Goal: Use online tool/utility: Utilize a website feature to perform a specific function

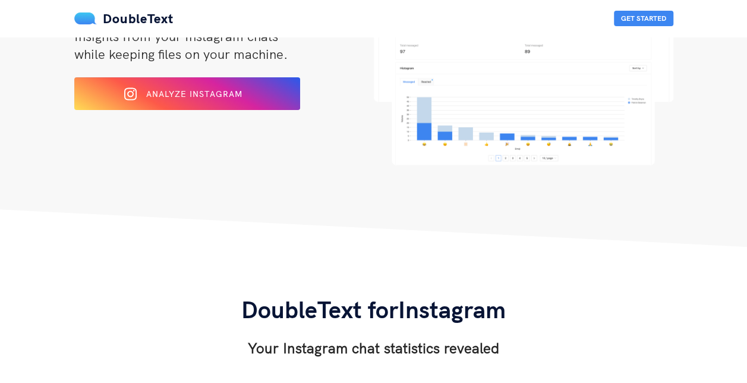
scroll to position [162, 0]
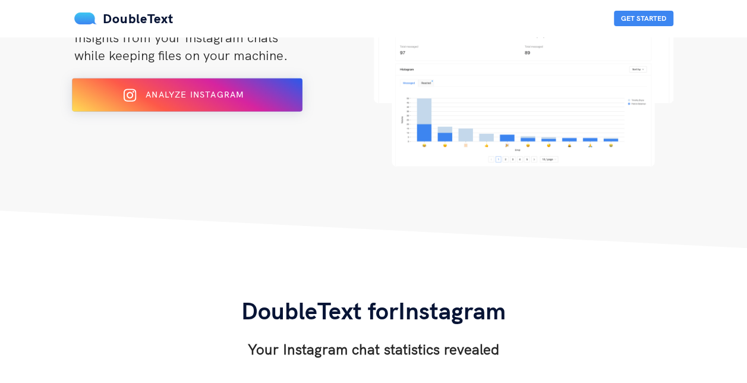
click at [253, 101] on div "Analyze Instagram" at bounding box center [187, 95] width 188 height 19
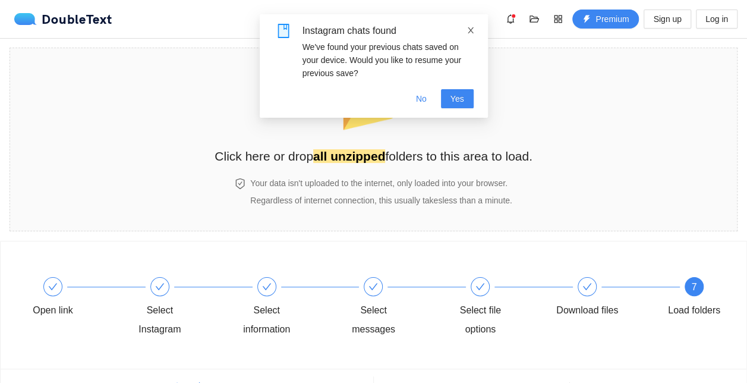
click at [471, 29] on icon "close" at bounding box center [471, 30] width 8 height 8
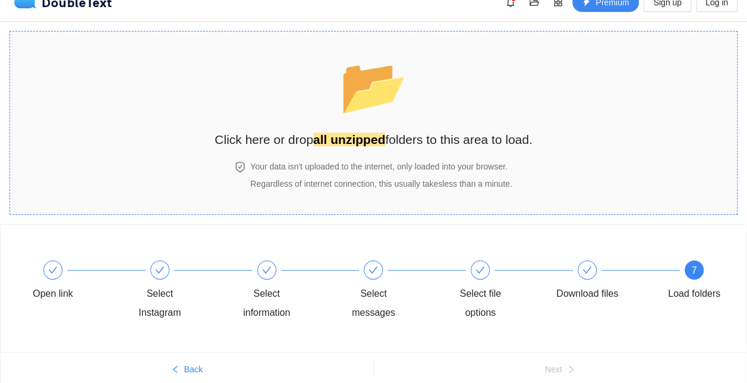
scroll to position [14, 0]
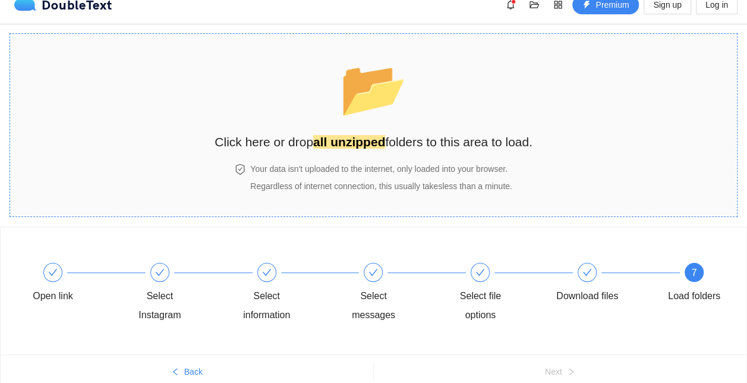
click at [374, 119] on span "📂" at bounding box center [373, 88] width 68 height 61
click at [367, 137] on strong "all unzipped" at bounding box center [349, 142] width 72 height 14
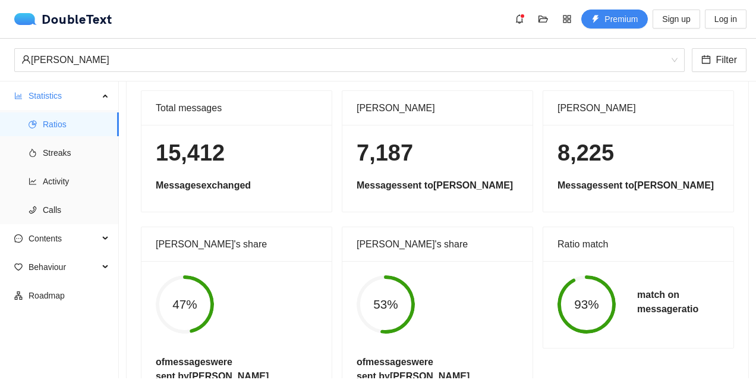
scroll to position [0, 0]
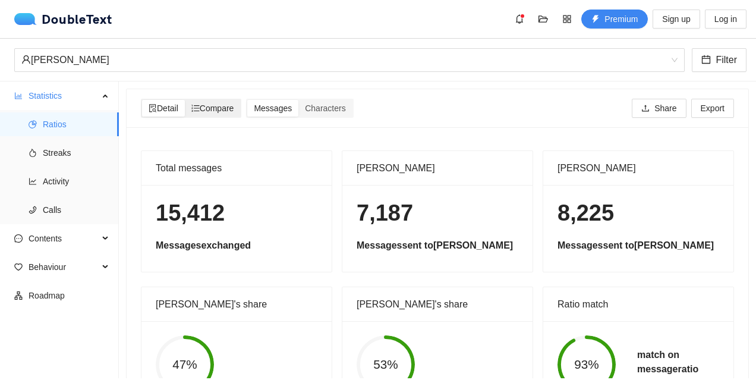
click at [224, 108] on span "Compare" at bounding box center [212, 108] width 43 height 10
click at [185, 100] on input "Compare" at bounding box center [185, 100] width 0 height 0
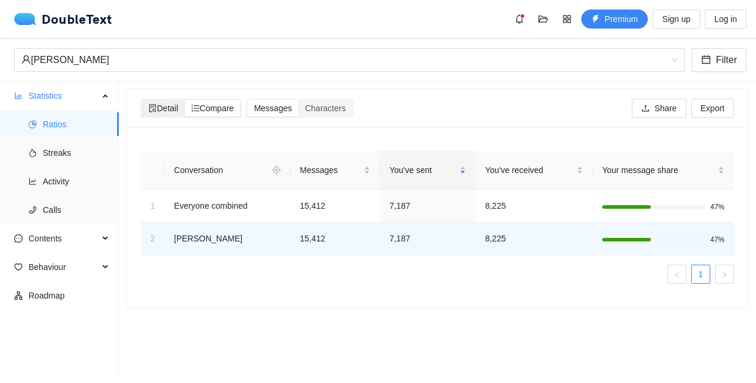
click at [159, 105] on span "Detail" at bounding box center [164, 108] width 30 height 10
click at [142, 100] on input "Detail" at bounding box center [142, 100] width 0 height 0
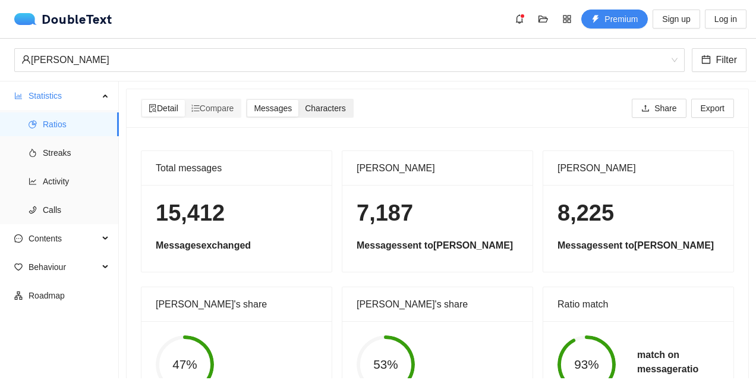
click at [342, 109] on span "Characters" at bounding box center [325, 108] width 40 height 10
click at [298, 100] on input "Characters" at bounding box center [298, 100] width 0 height 0
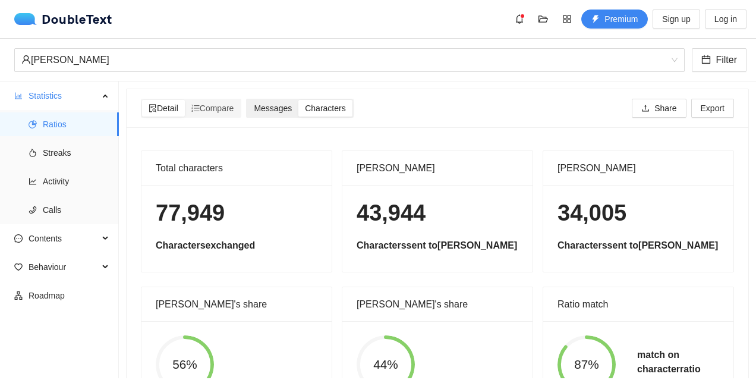
click at [278, 101] on div "Messages" at bounding box center [272, 108] width 51 height 17
click at [247, 100] on input "Messages" at bounding box center [247, 100] width 0 height 0
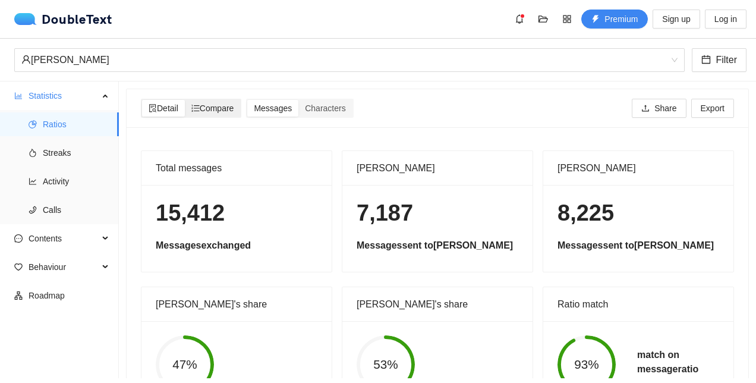
click at [229, 103] on span "Compare" at bounding box center [212, 108] width 43 height 10
click at [185, 100] on input "Compare" at bounding box center [185, 100] width 0 height 0
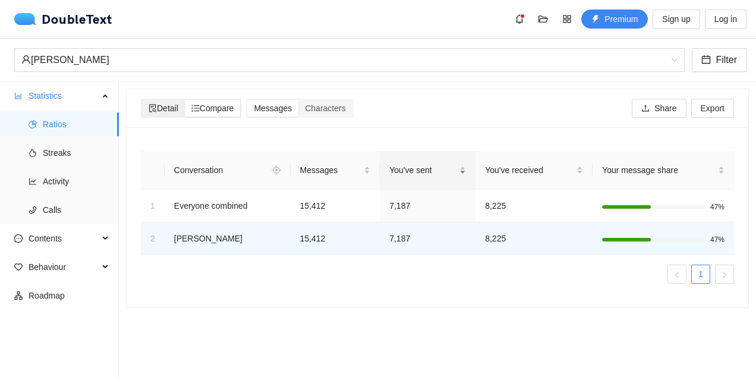
click at [170, 112] on span "Detail" at bounding box center [164, 108] width 30 height 10
click at [142, 100] on input "Detail" at bounding box center [142, 100] width 0 height 0
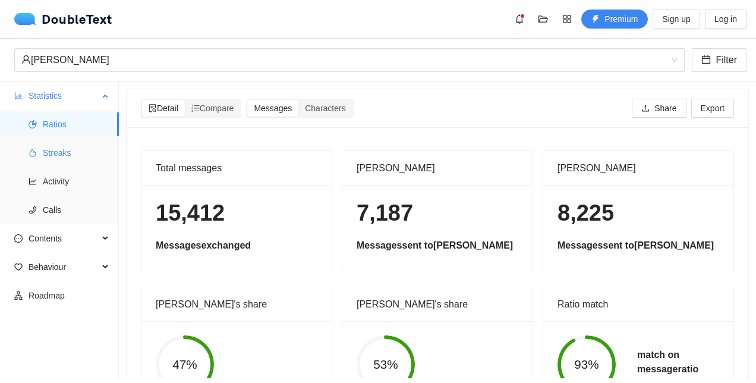
click at [70, 152] on span "Streaks" at bounding box center [76, 153] width 67 height 24
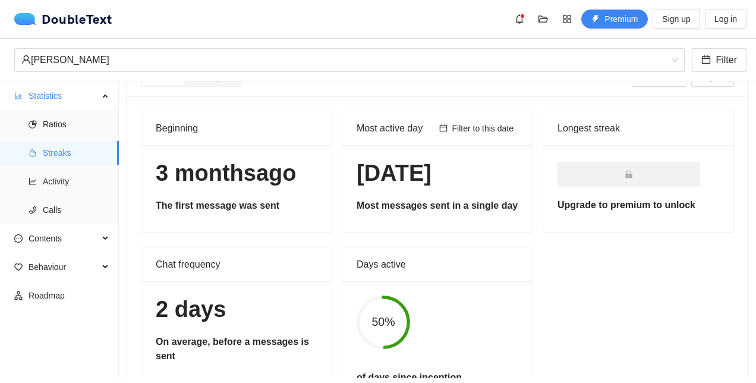
scroll to position [30, 0]
click at [470, 84] on div "Detail Compare Share Export" at bounding box center [437, 77] width 598 height 19
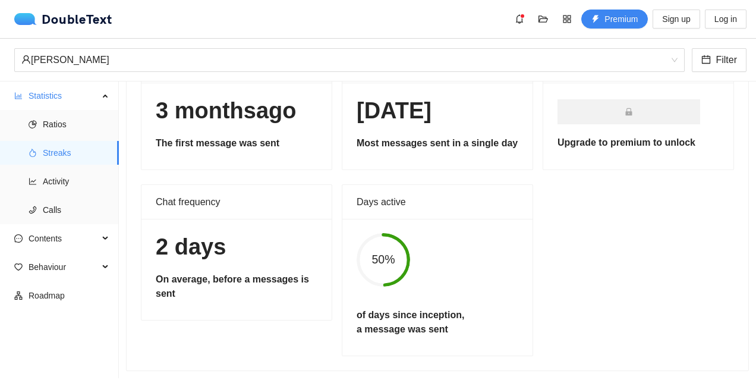
scroll to position [0, 0]
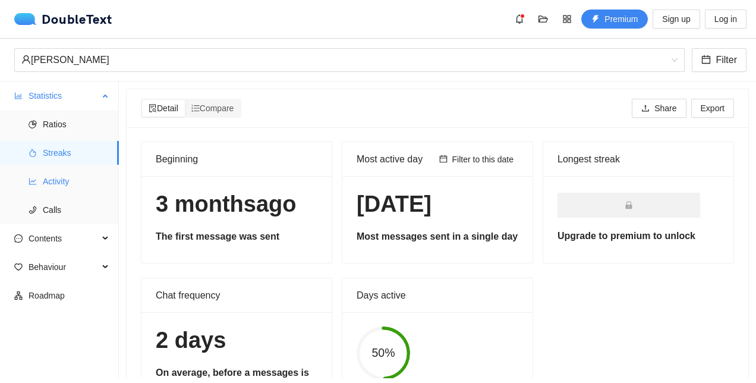
click at [67, 182] on span "Activity" at bounding box center [76, 181] width 67 height 24
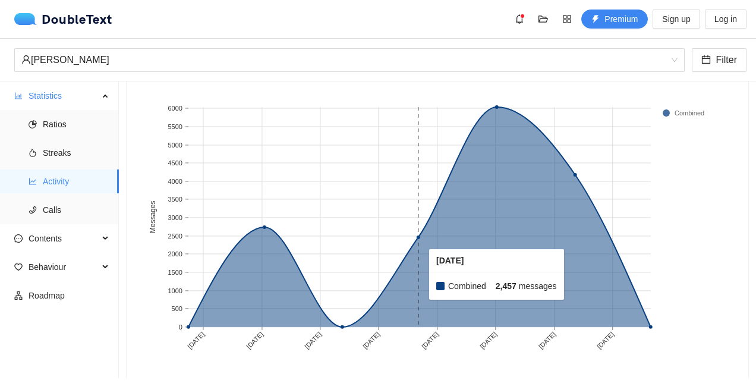
scroll to position [93, 0]
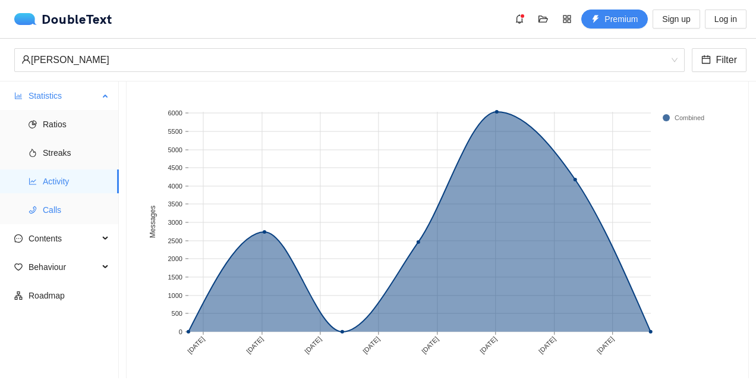
click at [64, 206] on span "Calls" at bounding box center [76, 210] width 67 height 24
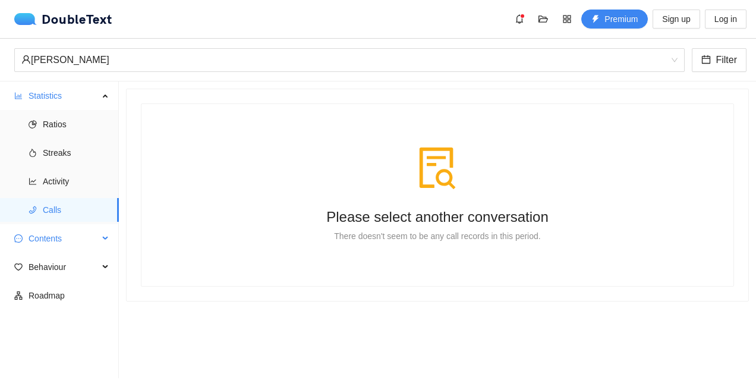
click at [58, 237] on span "Contents" at bounding box center [64, 238] width 70 height 24
click at [61, 258] on span "Word Cloud" at bounding box center [76, 267] width 67 height 24
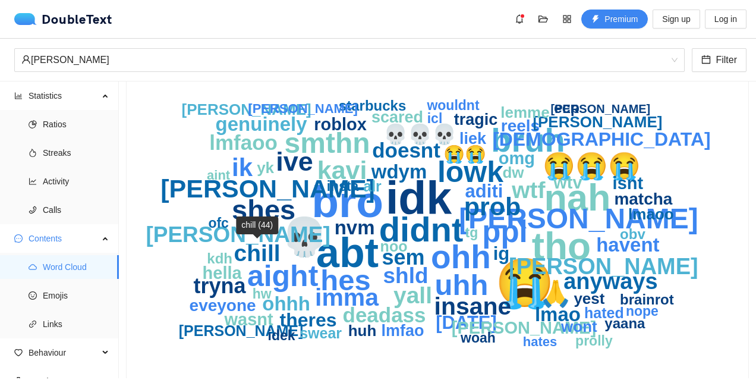
scroll to position [70, 0]
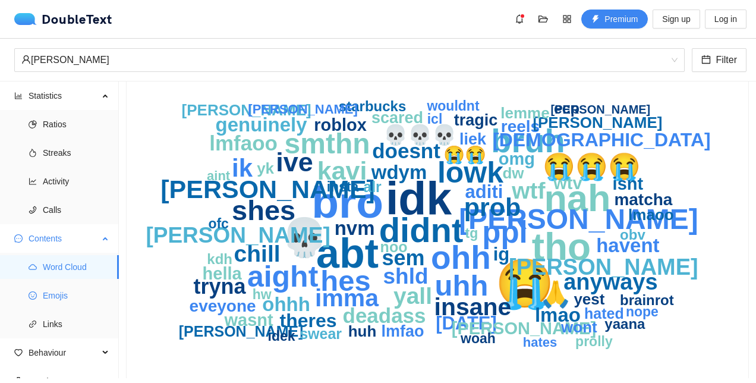
click at [51, 294] on span "Emojis" at bounding box center [76, 295] width 67 height 24
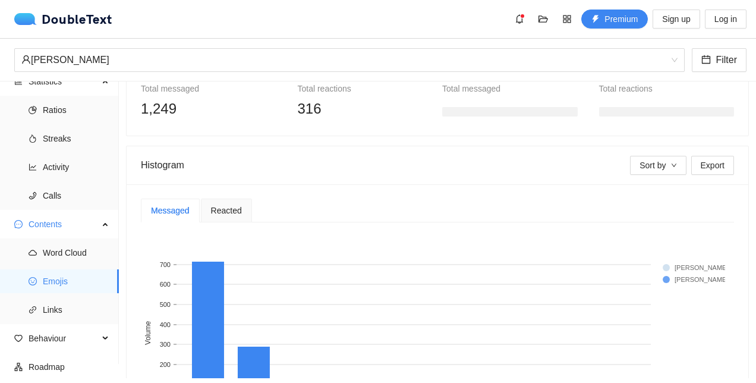
scroll to position [209, 0]
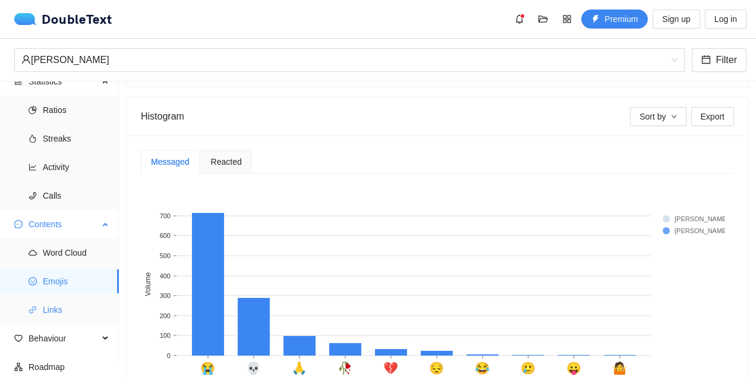
click at [63, 305] on span "Links" at bounding box center [76, 310] width 67 height 24
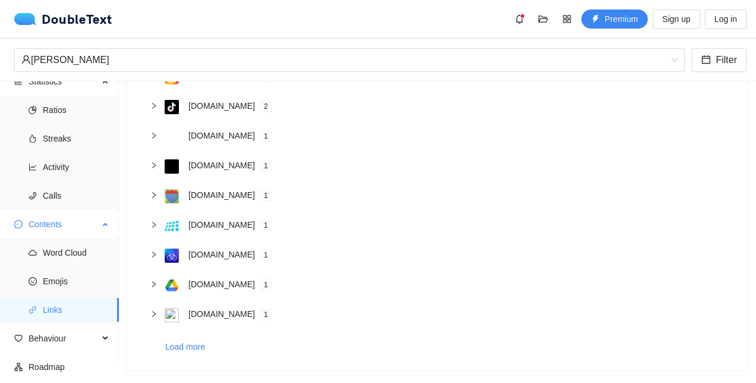
scroll to position [177, 0]
click at [84, 341] on span "Behaviour" at bounding box center [64, 338] width 70 height 24
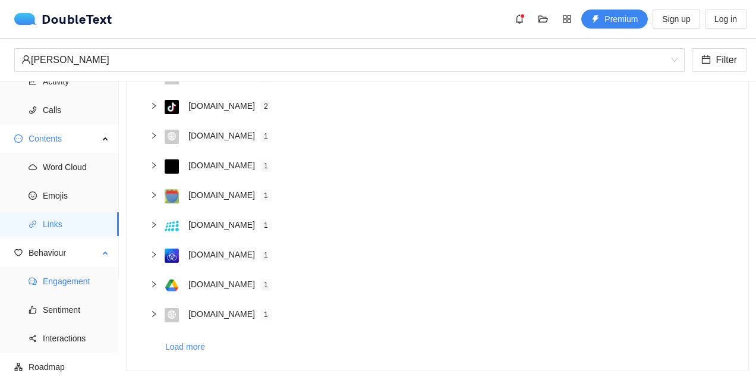
click at [65, 278] on span "Engagement" at bounding box center [76, 281] width 67 height 24
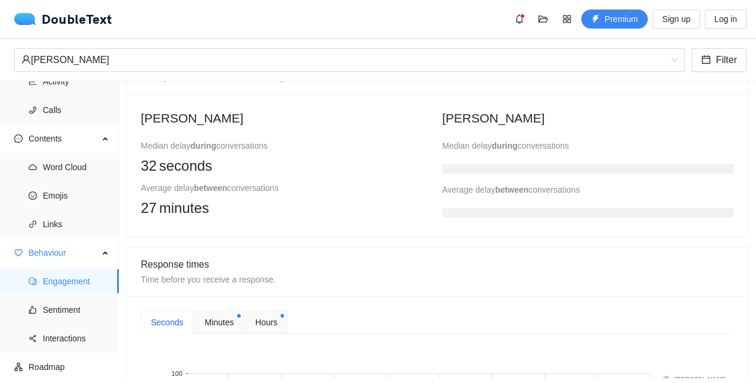
scroll to position [287, 0]
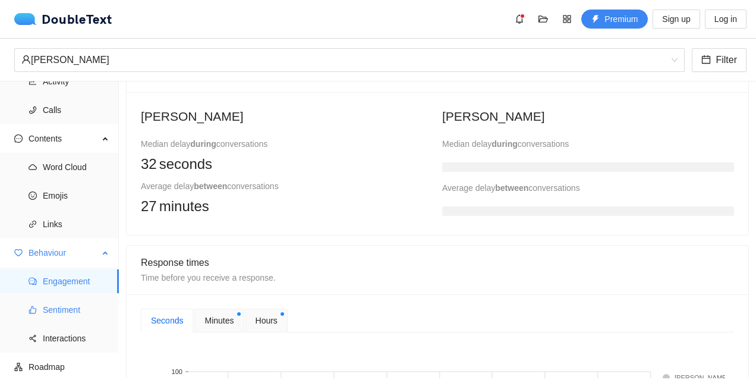
click at [57, 300] on span "Sentiment" at bounding box center [76, 310] width 67 height 24
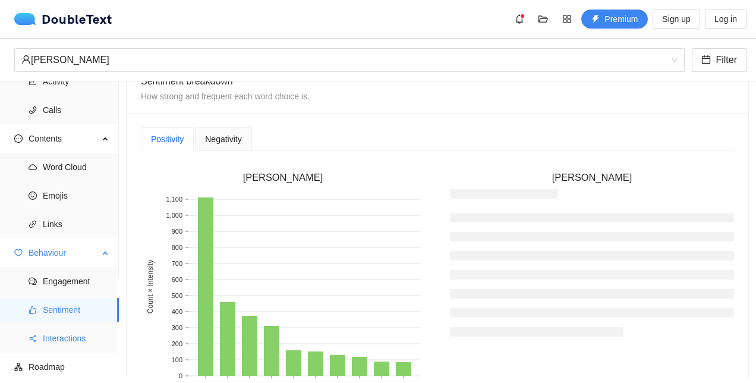
click at [49, 336] on span "Interactions" at bounding box center [76, 338] width 67 height 24
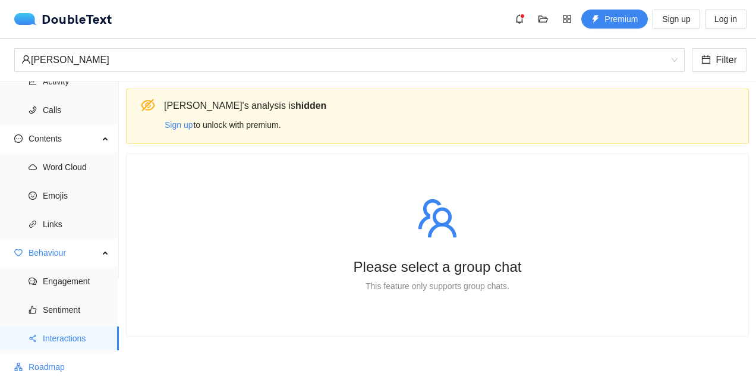
click at [49, 364] on span "Roadmap" at bounding box center [69, 367] width 81 height 24
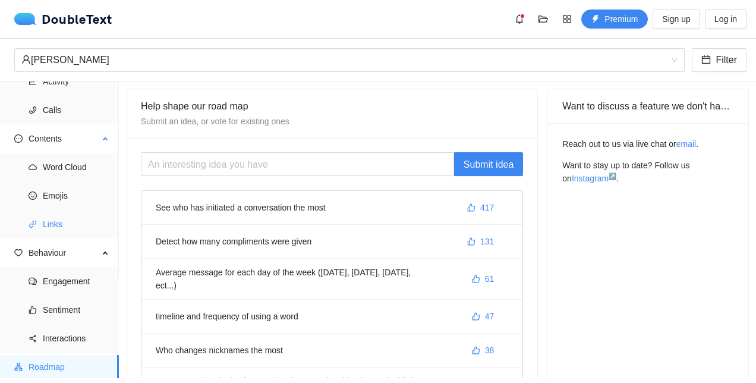
click at [75, 225] on span "Links" at bounding box center [76, 224] width 67 height 24
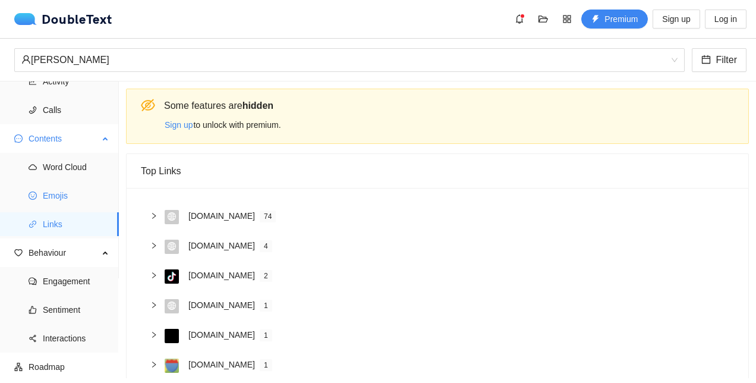
scroll to position [23, 0]
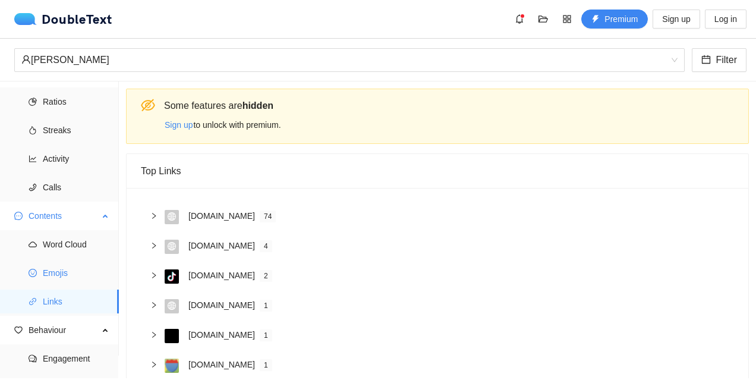
click at [64, 266] on span "Emojis" at bounding box center [76, 273] width 67 height 24
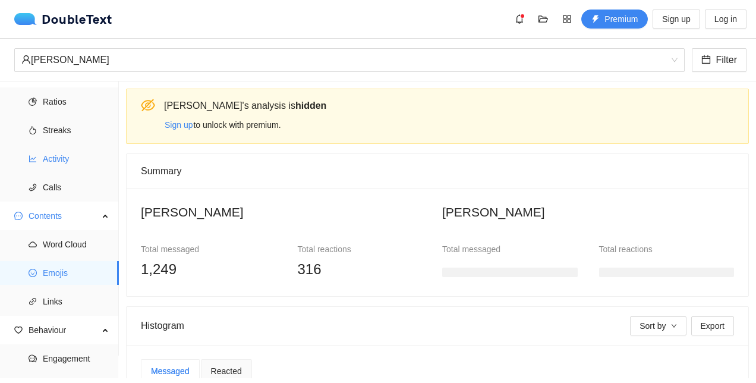
click at [63, 163] on span "Activity" at bounding box center [76, 159] width 67 height 24
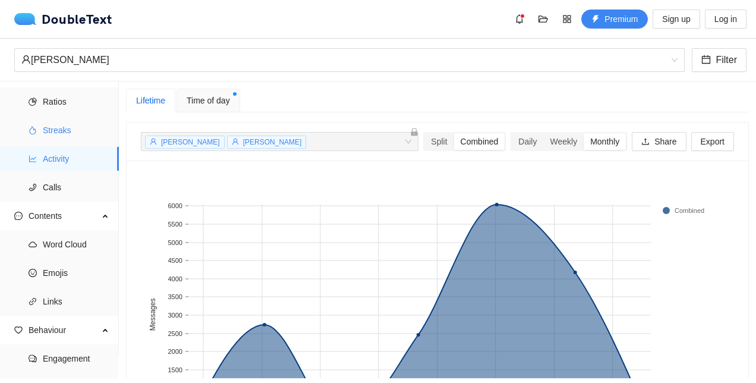
click at [68, 132] on span "Streaks" at bounding box center [76, 130] width 67 height 24
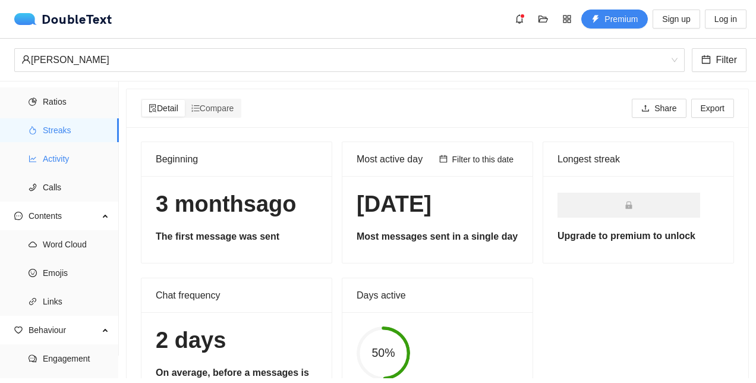
click at [52, 169] on span "Activity" at bounding box center [76, 159] width 67 height 24
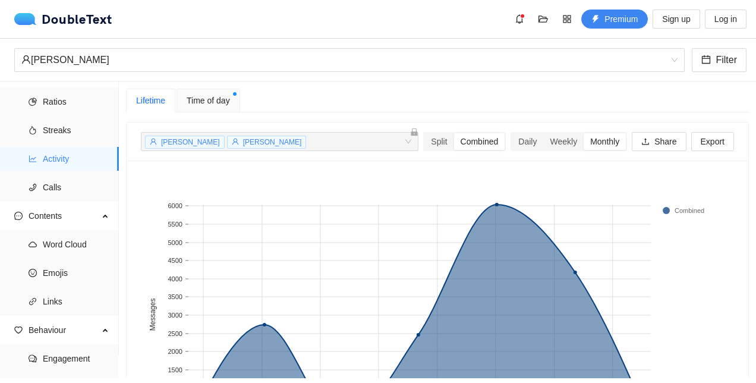
click at [235, 95] on div "Time of day" at bounding box center [209, 101] width 64 height 24
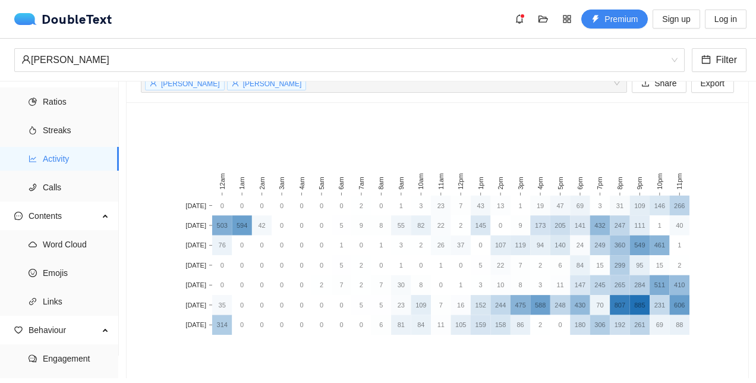
scroll to position [58, 0]
click at [169, 87] on span "[PERSON_NAME]" at bounding box center [190, 84] width 59 height 8
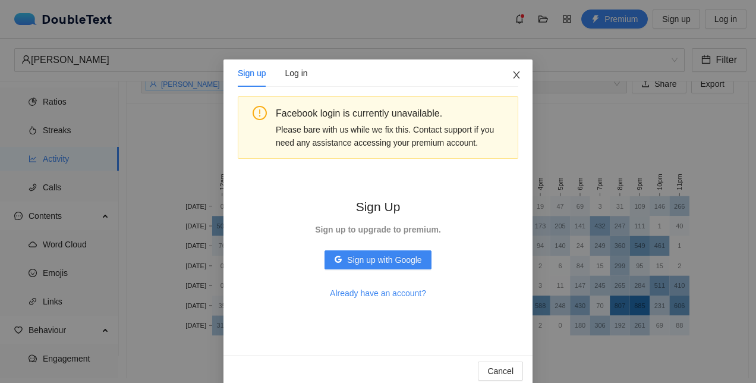
click at [521, 69] on span "Close" at bounding box center [516, 75] width 32 height 32
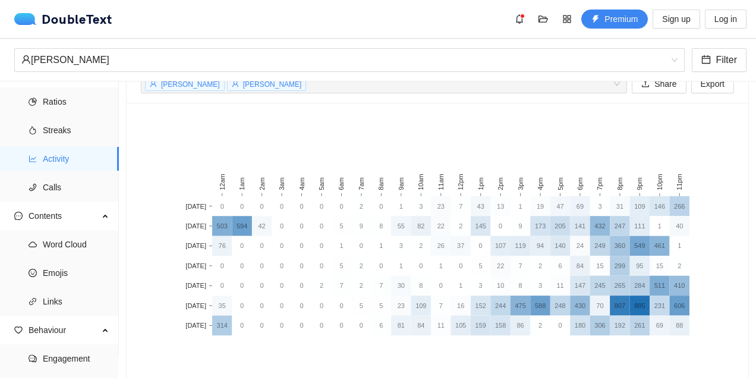
click at [243, 84] on span "[PERSON_NAME]" at bounding box center [272, 84] width 59 height 8
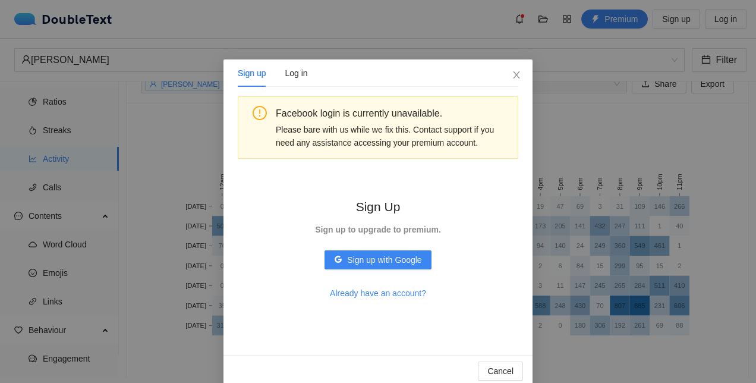
click at [603, 134] on div "Sign up Log in Facebook login is currently unavailable. Please bare with us whi…" at bounding box center [378, 191] width 756 height 383
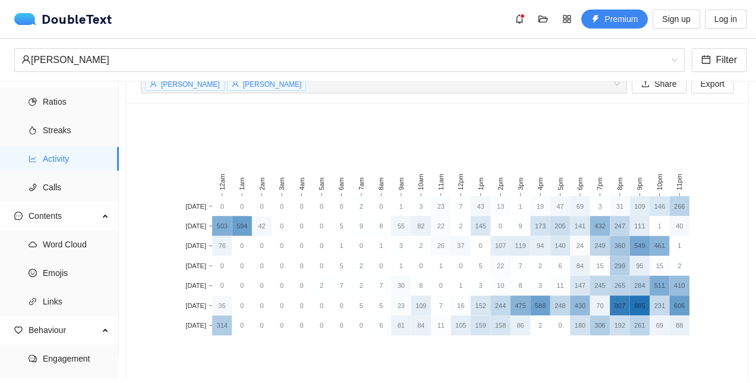
scroll to position [124, 0]
